Goal: Complete application form

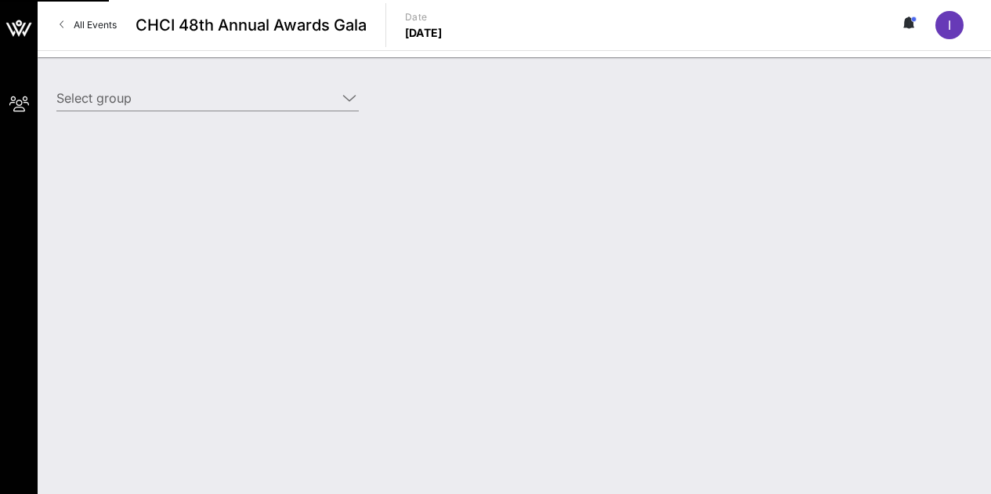
type input "College Board (College Board) [[PERSON_NAME], [EMAIL_ADDRESS][DOMAIN_NAME]]"
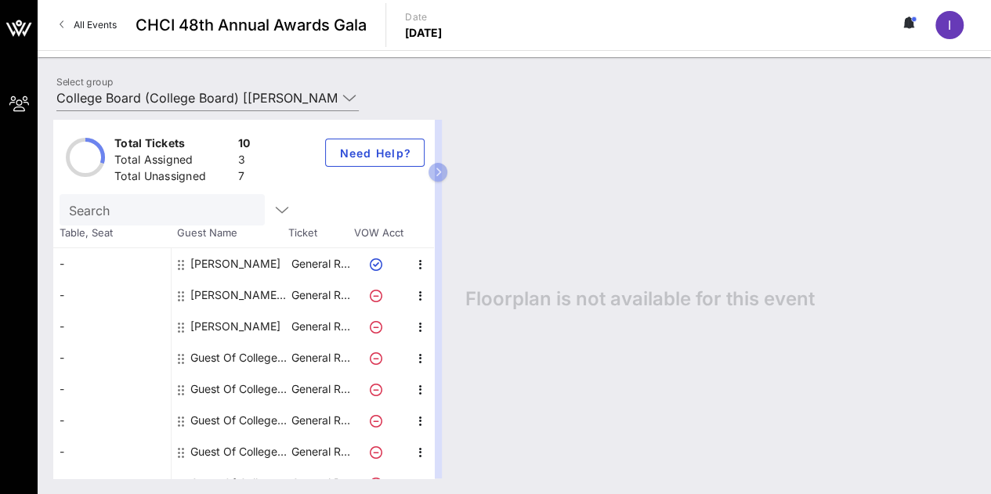
click at [222, 359] on div "Guest Of College Board" at bounding box center [239, 357] width 99 height 31
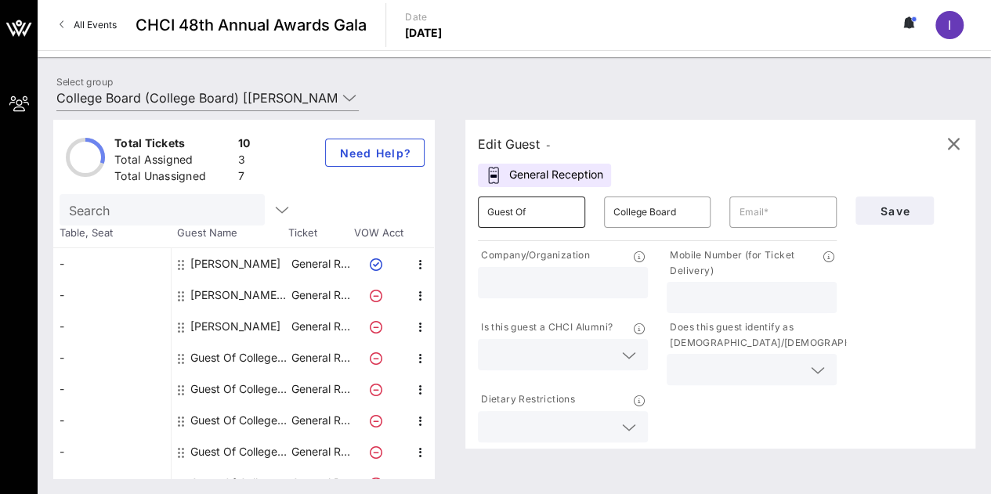
click at [521, 219] on input "Guest Of" at bounding box center [531, 212] width 89 height 25
type input "[PERSON_NAME]"
click at [708, 305] on input "text" at bounding box center [751, 298] width 151 height 20
paste input "[PHONE_NUMBER]"
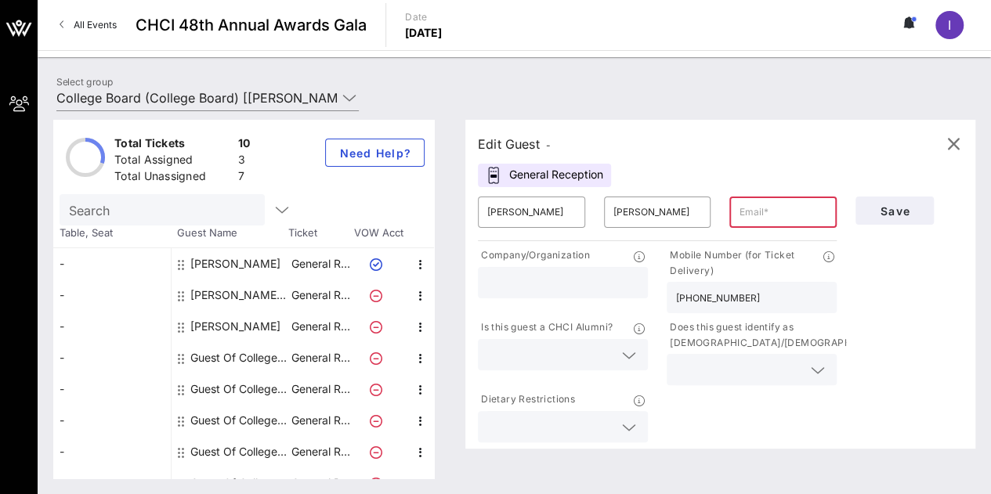
type input "[PHONE_NUMBER]"
click at [772, 206] on input "text" at bounding box center [783, 212] width 89 height 25
paste input "[PERSON_NAME][EMAIL_ADDRESS][DOMAIN_NAME]"
type input "[PERSON_NAME][EMAIL_ADDRESS][DOMAIN_NAME]"
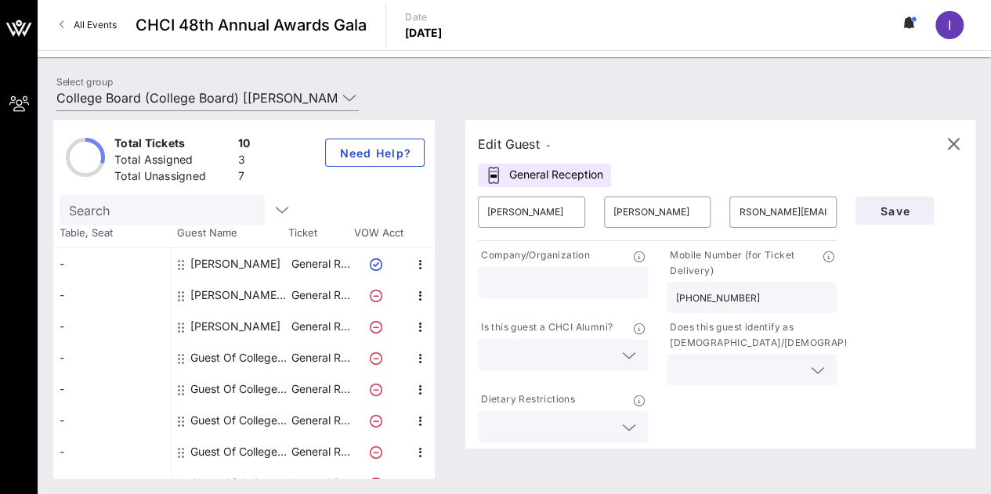
scroll to position [0, 0]
click at [734, 369] on input "text" at bounding box center [739, 370] width 126 height 20
click at [750, 379] on div "Yes" at bounding box center [756, 375] width 165 height 31
click at [613, 425] on input "text" at bounding box center [550, 427] width 126 height 20
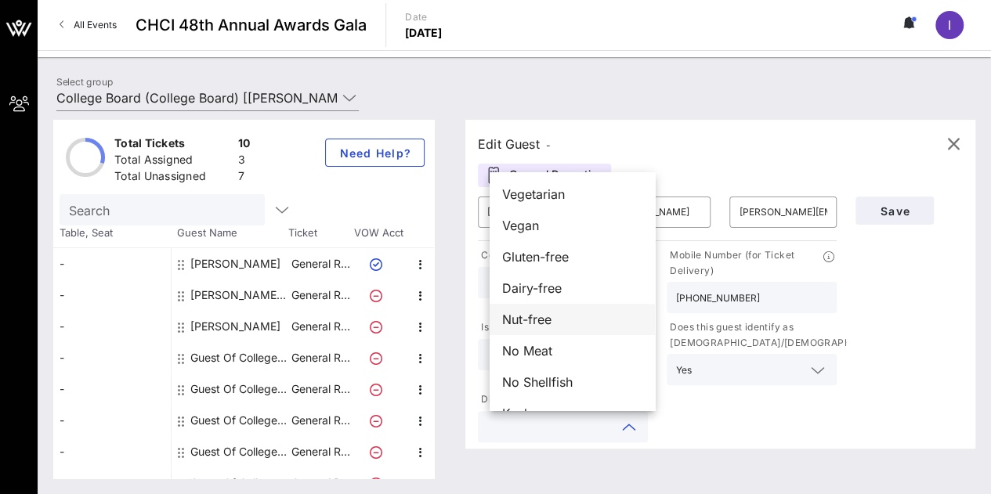
click at [530, 319] on span "Nut-free" at bounding box center [526, 319] width 49 height 19
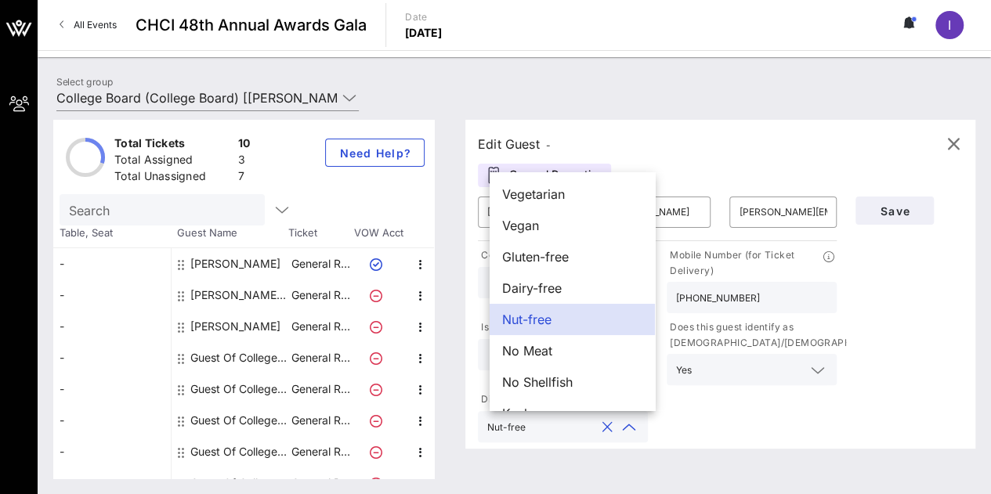
click at [784, 411] on div "Company/Organization Mobile Number (for Ticket Delivery) [PHONE_NUMBER] Is this…" at bounding box center [657, 344] width 378 height 201
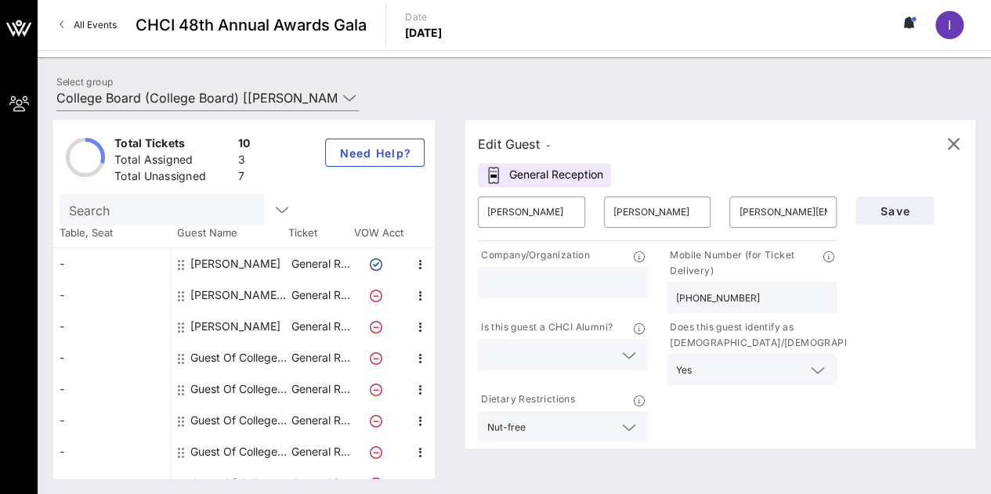
click at [628, 356] on div at bounding box center [629, 355] width 19 height 19
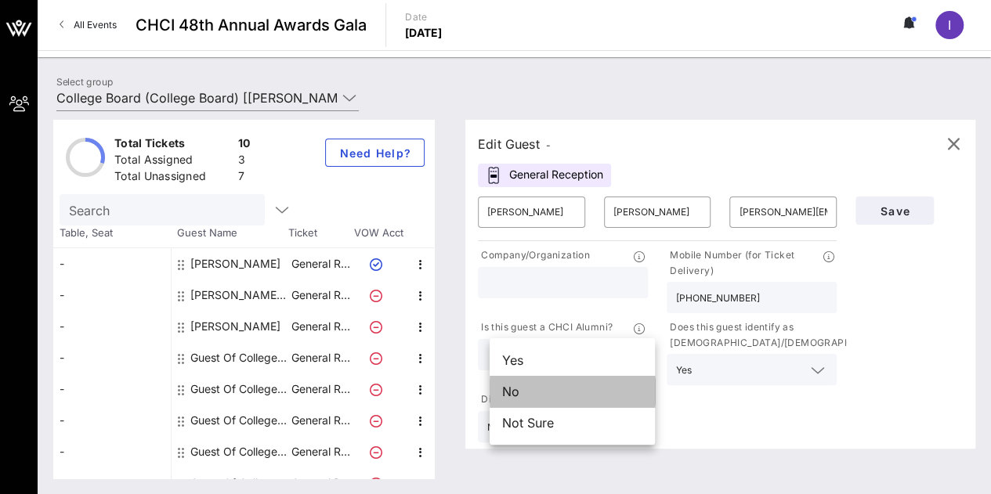
click at [525, 396] on div "No" at bounding box center [572, 391] width 165 height 31
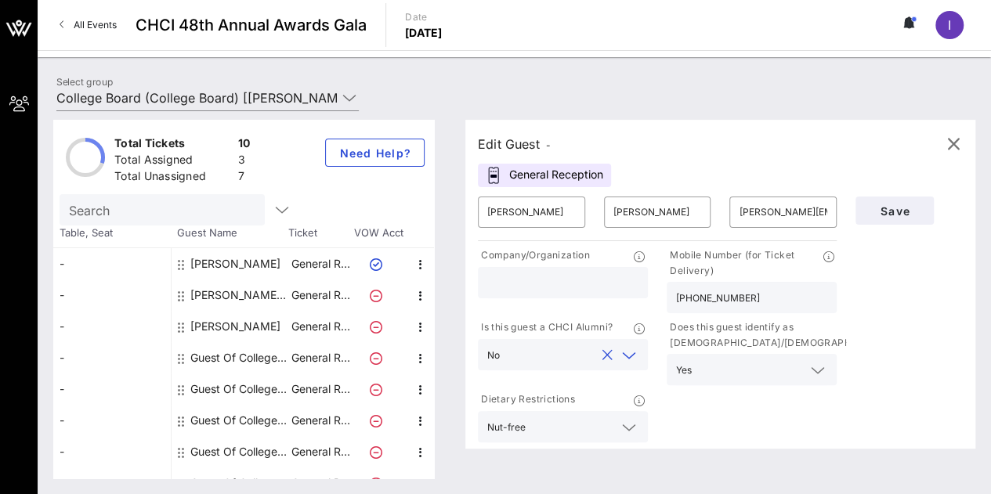
click at [545, 298] on div "Company/Organization" at bounding box center [562, 280] width 189 height 72
click at [555, 292] on input "text" at bounding box center [562, 283] width 151 height 20
paste input "Latinx MBA Association"
type input "Latinx MBA Association"
click at [886, 214] on span "Save" at bounding box center [894, 210] width 53 height 13
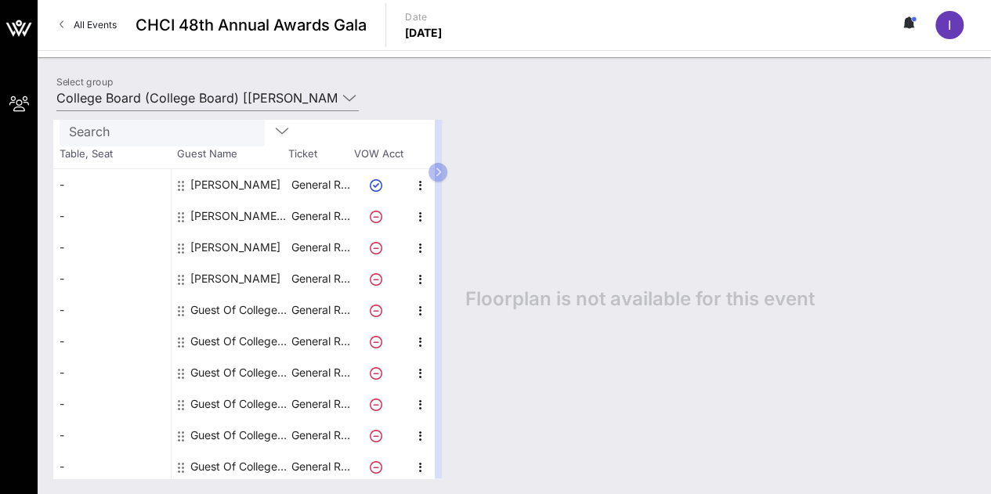
scroll to position [81, 0]
